Goal: Task Accomplishment & Management: Manage account settings

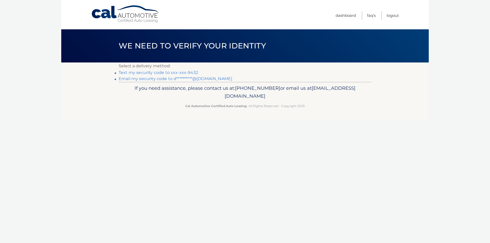
click at [184, 72] on link "Text my security code to xxx-xxx-9432" at bounding box center [158, 72] width 79 height 5
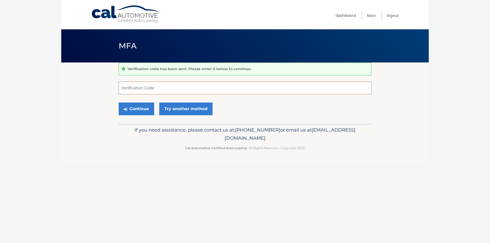
click at [155, 88] on input "Verification Code" at bounding box center [245, 88] width 253 height 13
type input "497892"
click at [138, 111] on button "Continue" at bounding box center [136, 109] width 35 height 13
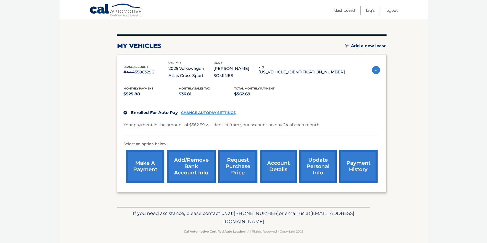
scroll to position [54, 0]
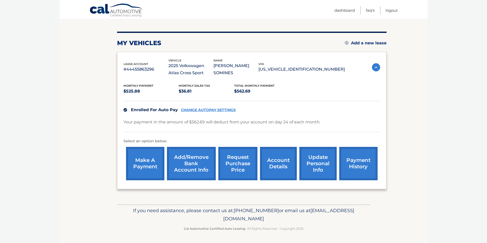
click at [215, 110] on link "CHANGE AUTOPAY SETTINGS" at bounding box center [208, 110] width 55 height 4
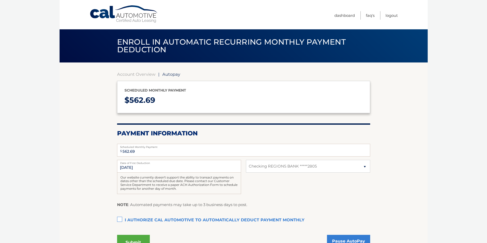
select select "MjdiMzM3ZjgtYjJlMS00YWZkLTk5MmUtMWNlNTFlNGQzZGRl"
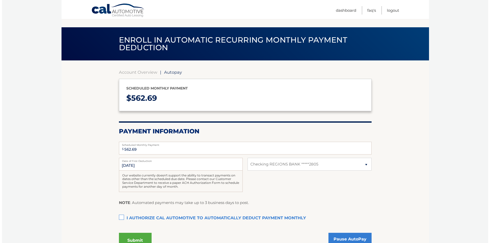
scroll to position [53, 0]
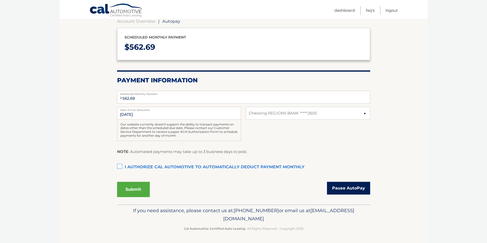
click at [343, 190] on link "Pause AutoPay" at bounding box center [348, 188] width 43 height 13
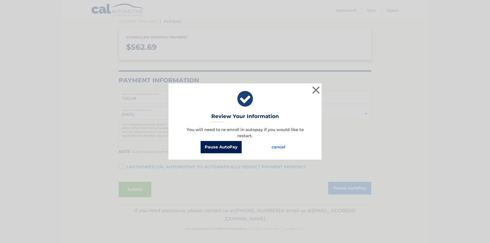
click at [217, 148] on button "Pause AutoPay" at bounding box center [221, 147] width 41 height 12
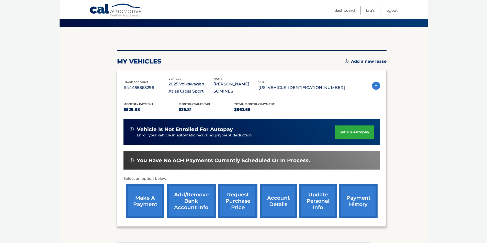
scroll to position [48, 0]
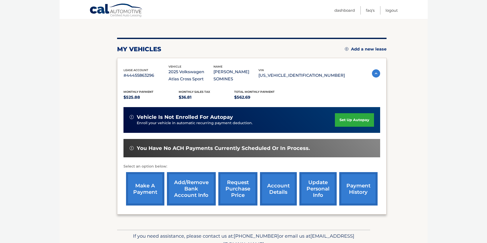
click at [368, 186] on link "payment history" at bounding box center [358, 188] width 38 height 33
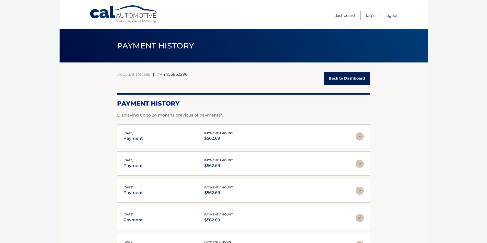
click at [390, 15] on link "Logout" at bounding box center [391, 15] width 12 height 8
